Goal: Task Accomplishment & Management: Manage account settings

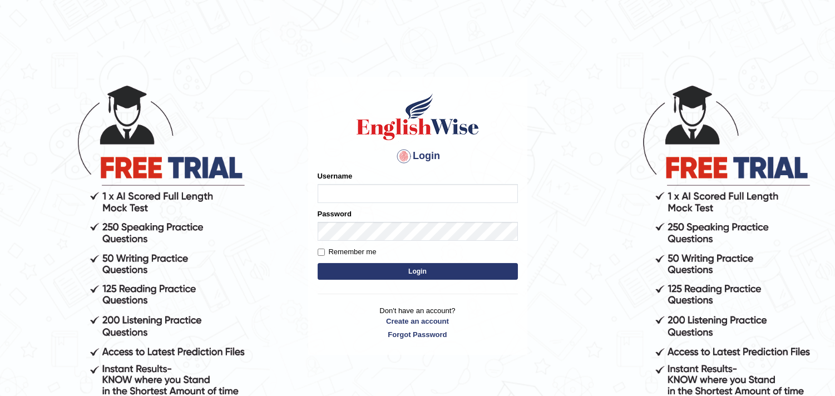
type input "Dheeraj7717"
click at [407, 266] on button "Login" at bounding box center [418, 271] width 200 height 17
